Goal: Task Accomplishment & Management: Manage account settings

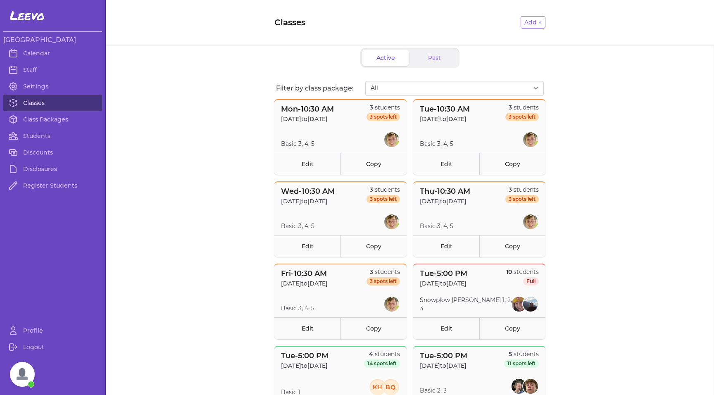
click at [45, 104] on link "Classes" at bounding box center [52, 103] width 99 height 17
select select "2675"
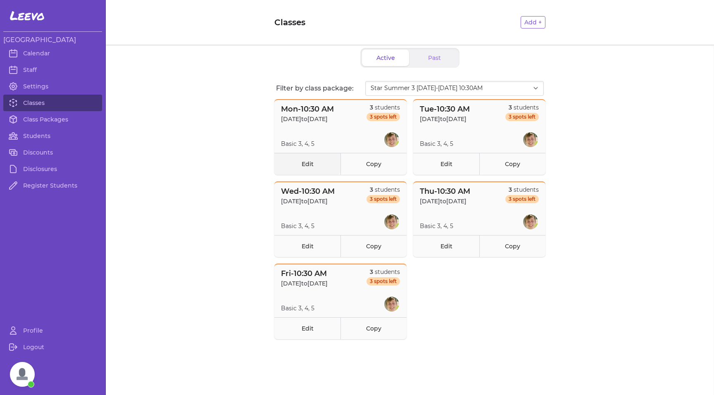
click at [313, 165] on link "Edit" at bounding box center [308, 164] width 66 height 22
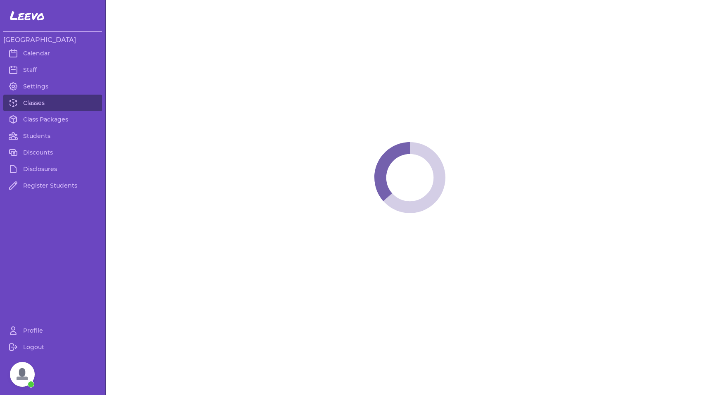
select select "1"
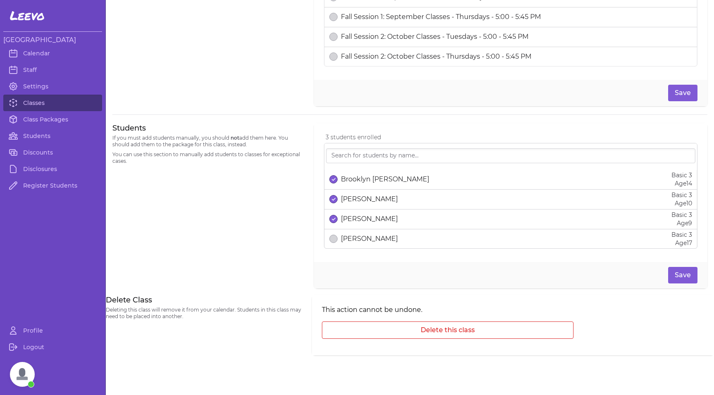
scroll to position [407, 0]
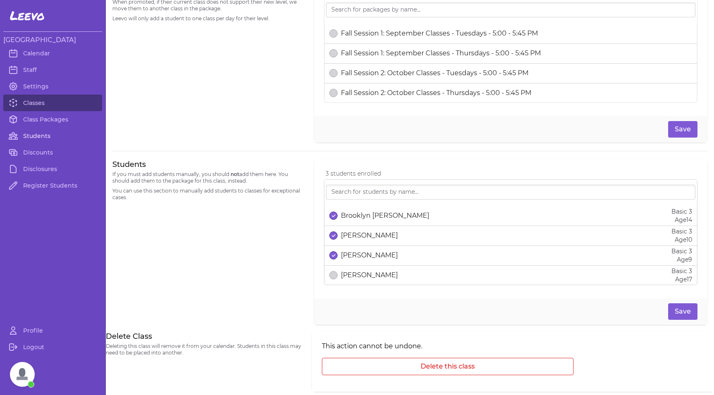
click at [33, 134] on link "Students" at bounding box center [52, 136] width 99 height 17
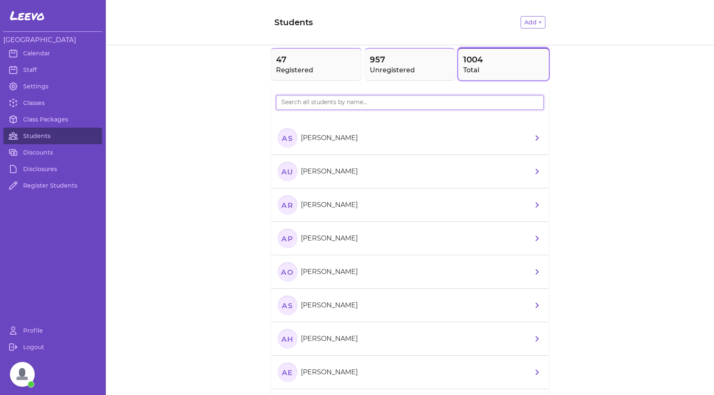
click at [305, 104] on input "search" at bounding box center [410, 102] width 268 height 15
type input "jasper"
click at [289, 136] on text "JP" at bounding box center [287, 138] width 11 height 9
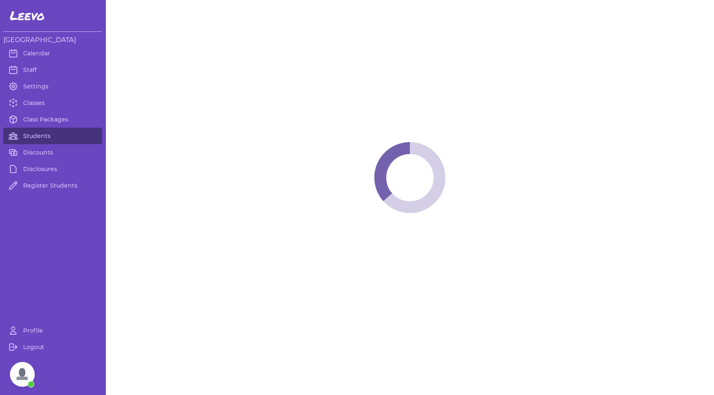
select select "MT"
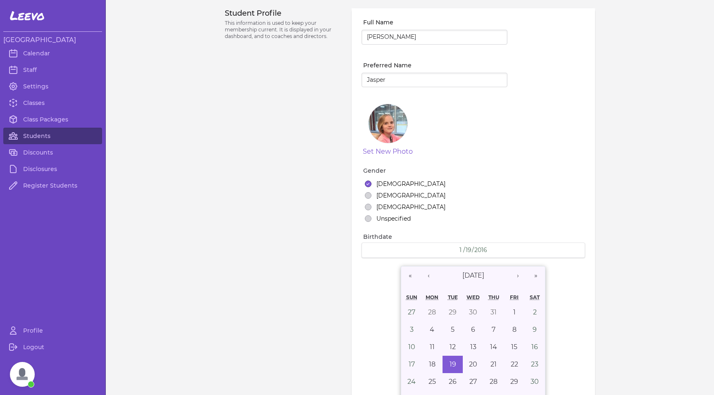
select select "3"
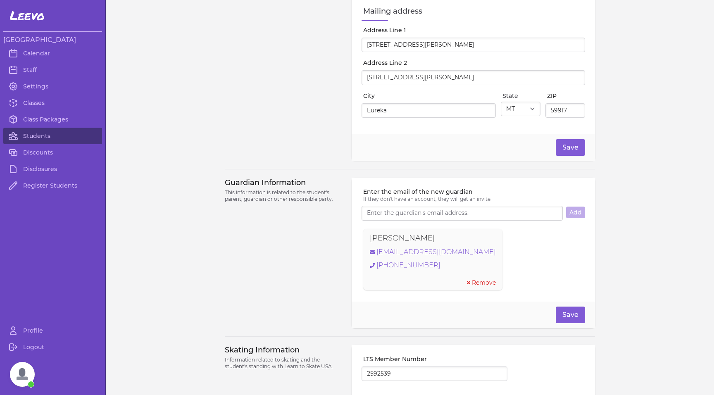
scroll to position [436, 0]
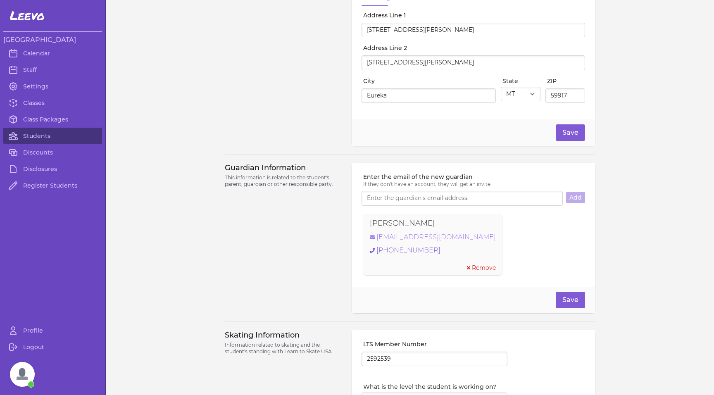
click at [430, 240] on link "[EMAIL_ADDRESS][DOMAIN_NAME]" at bounding box center [433, 237] width 126 height 10
